Goal: Information Seeking & Learning: Learn about a topic

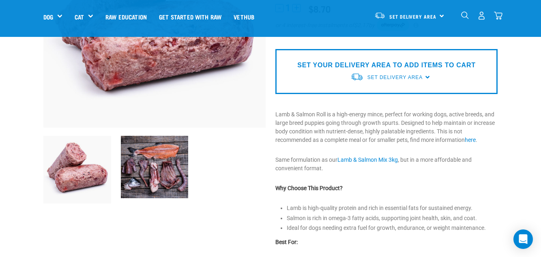
scroll to position [163, 0]
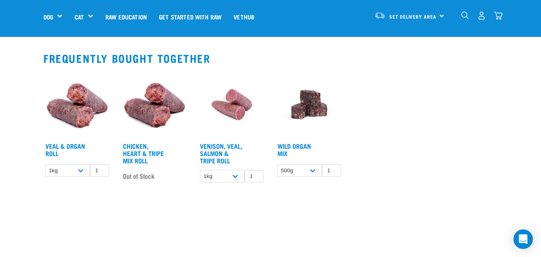
scroll to position [509, 0]
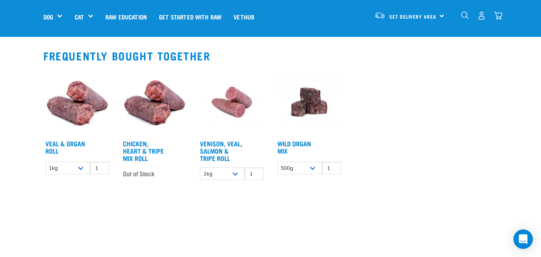
click at [309, 108] on img at bounding box center [309, 103] width 68 height 68
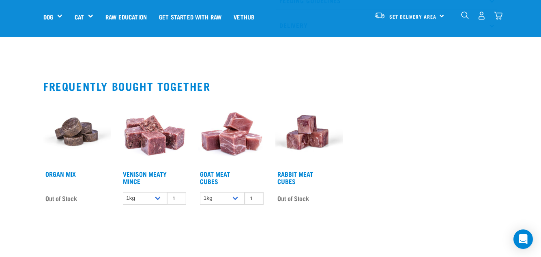
scroll to position [466, 0]
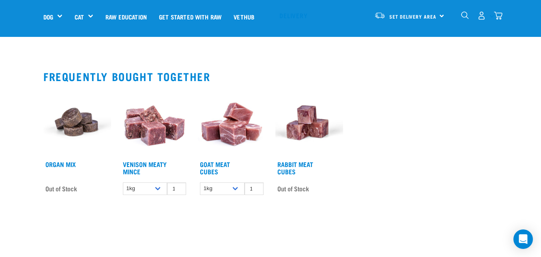
click at [300, 164] on link "Rabbit Meat Cubes" at bounding box center [295, 167] width 36 height 11
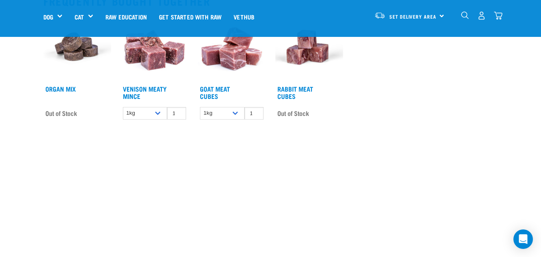
scroll to position [558, 0]
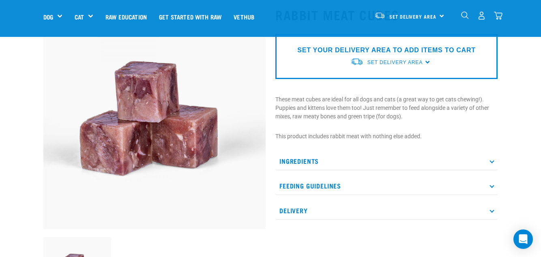
scroll to position [89, 0]
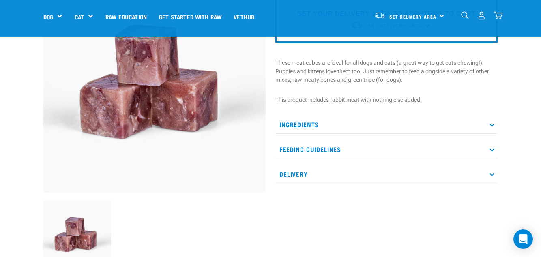
click at [328, 128] on p "Ingredients" at bounding box center [386, 125] width 222 height 18
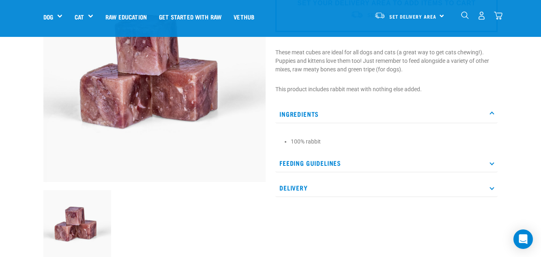
scroll to position [100, 0]
click at [340, 162] on p "Feeding Guidelines" at bounding box center [386, 163] width 222 height 18
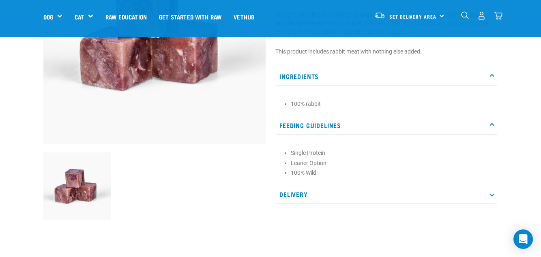
scroll to position [138, 0]
click at [306, 193] on p "Delivery" at bounding box center [386, 193] width 222 height 18
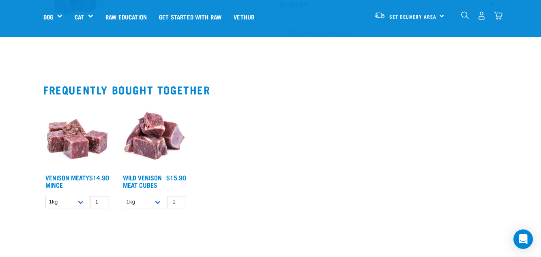
scroll to position [365, 0]
